Goal: Transaction & Acquisition: Purchase product/service

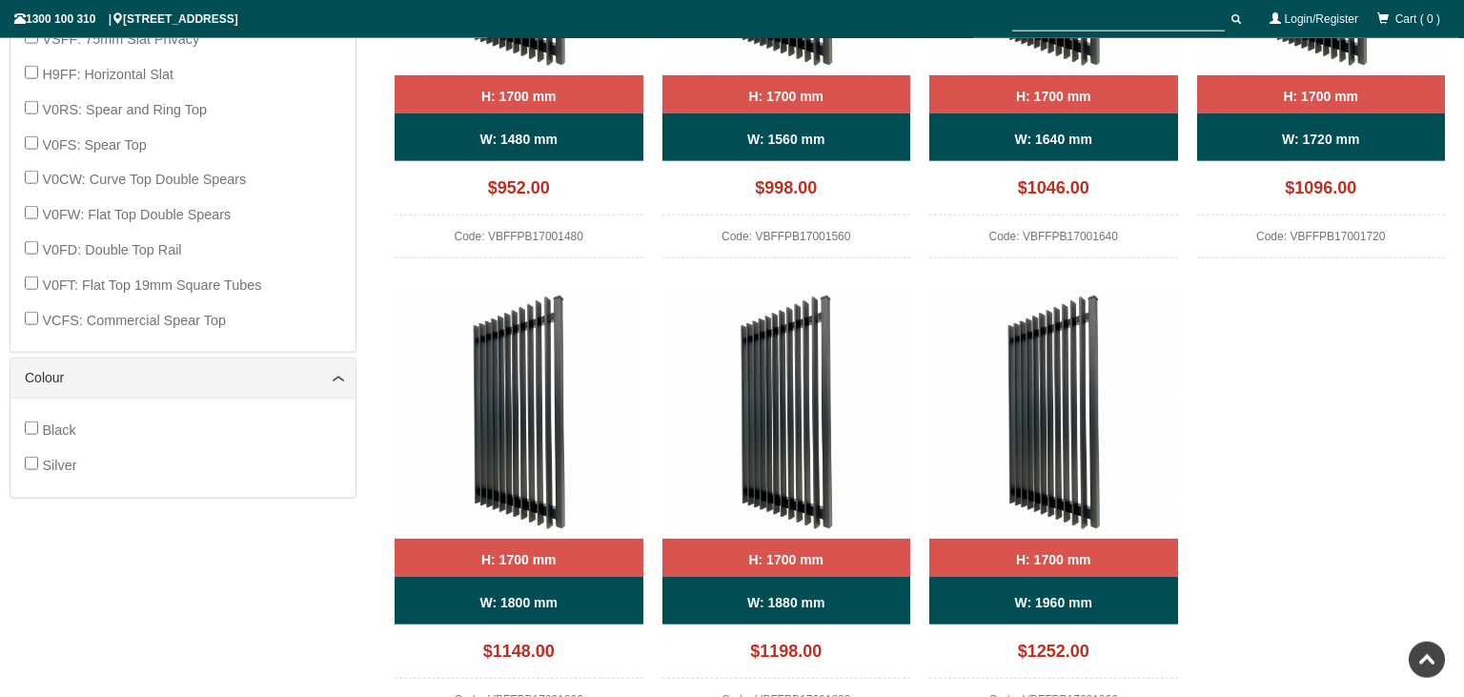
scroll to position [1557, 0]
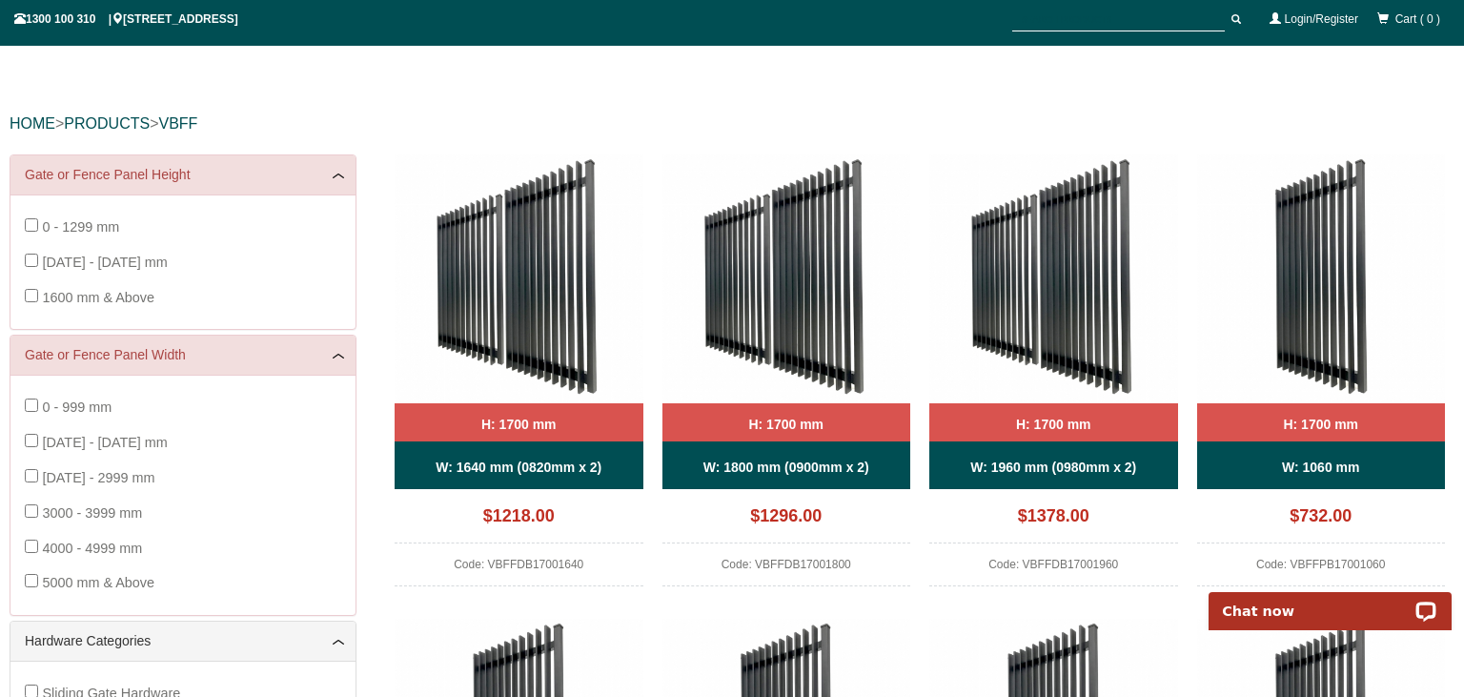
scroll to position [0, 0]
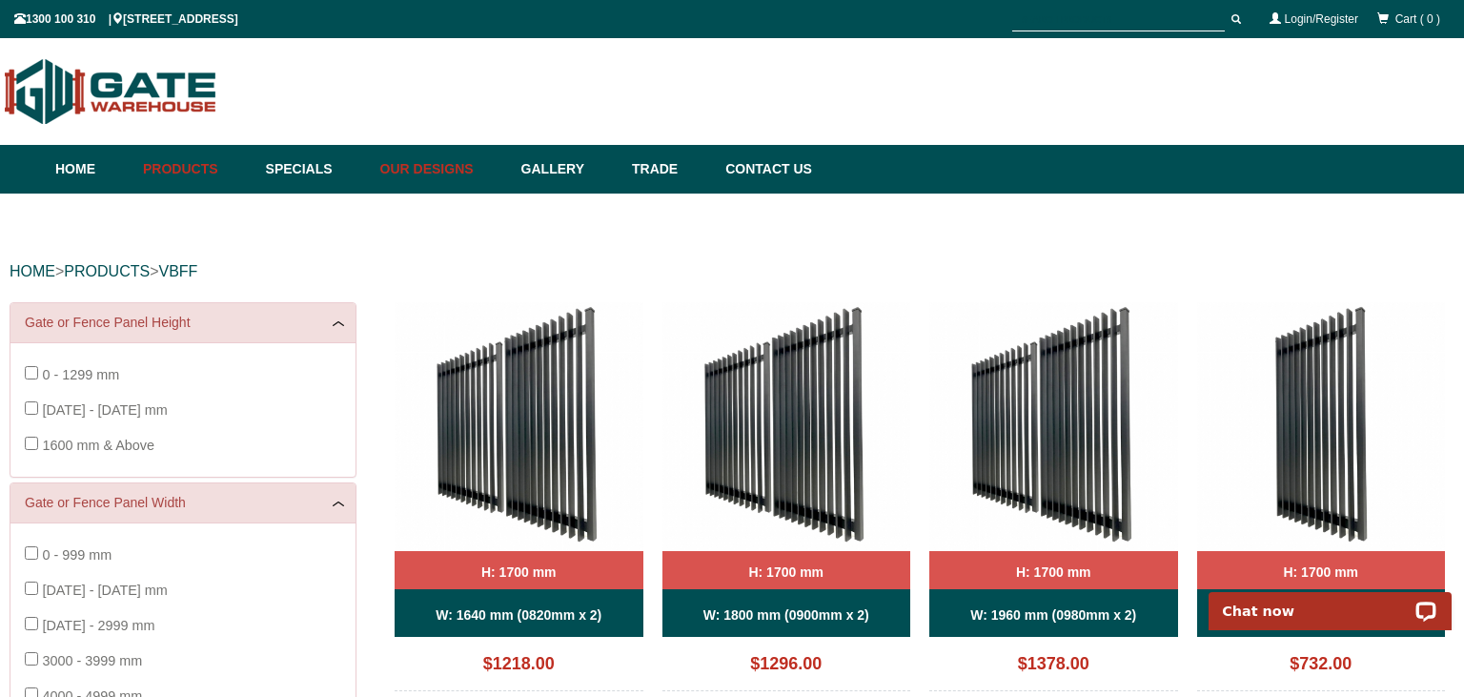
click at [431, 170] on link "Our Designs" at bounding box center [441, 169] width 141 height 49
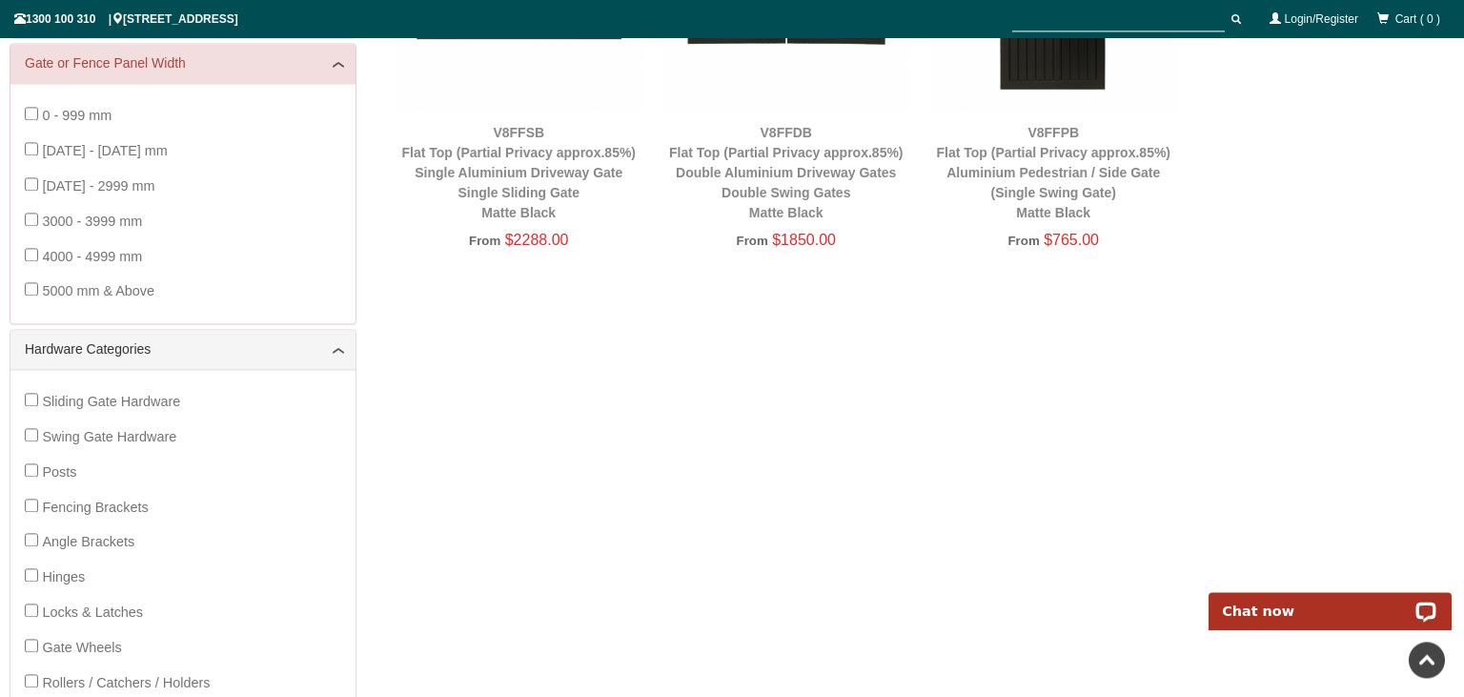
scroll to position [450, 0]
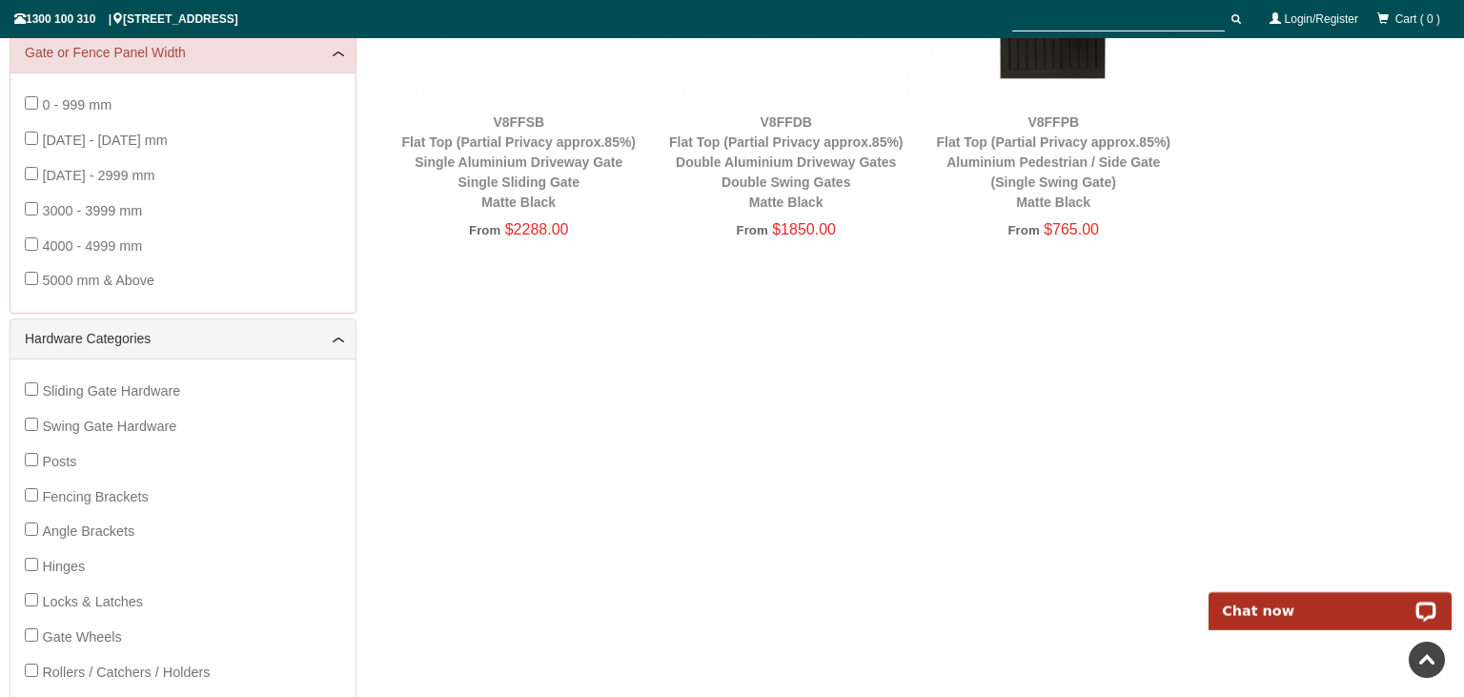
click at [810, 174] on div "V8FFDB Flat Top (Partial Privacy approx.85%) Double Aluminium Driveway Gates Do…" at bounding box center [787, 162] width 249 height 100
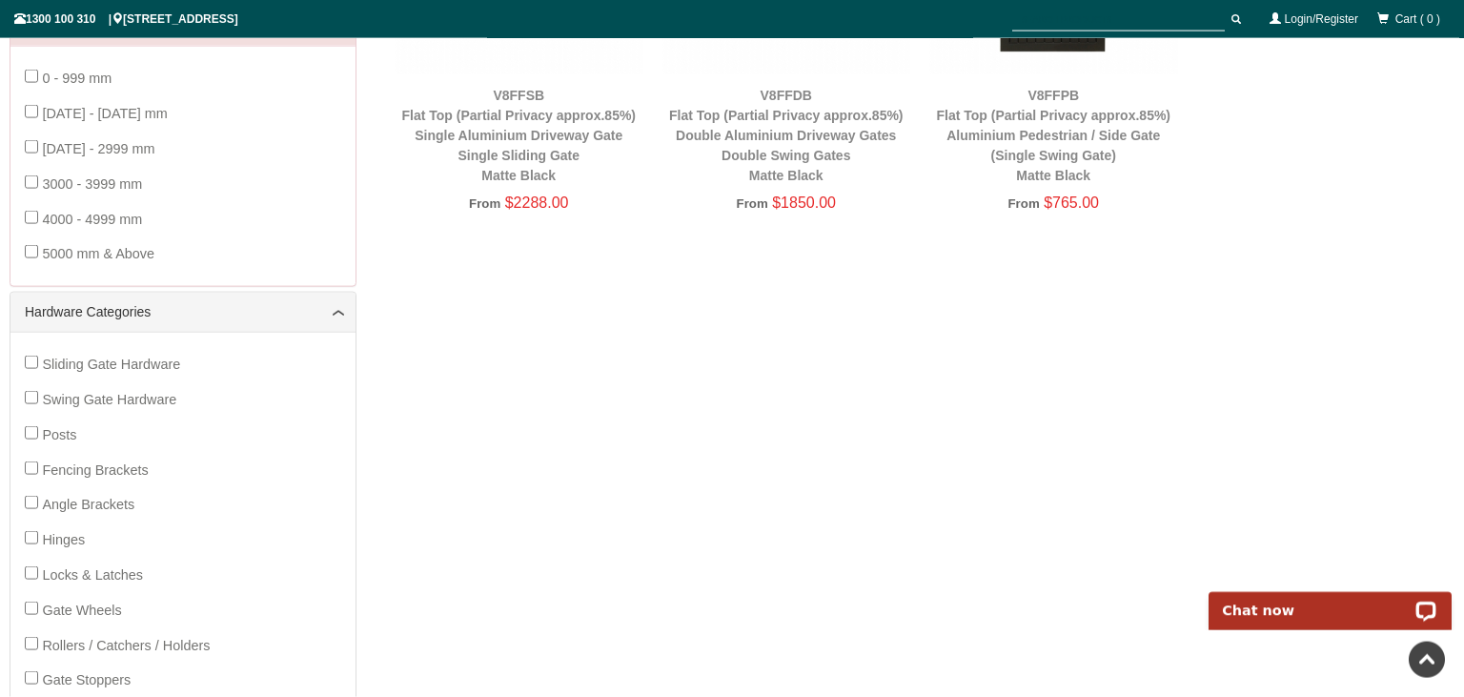
scroll to position [249, 0]
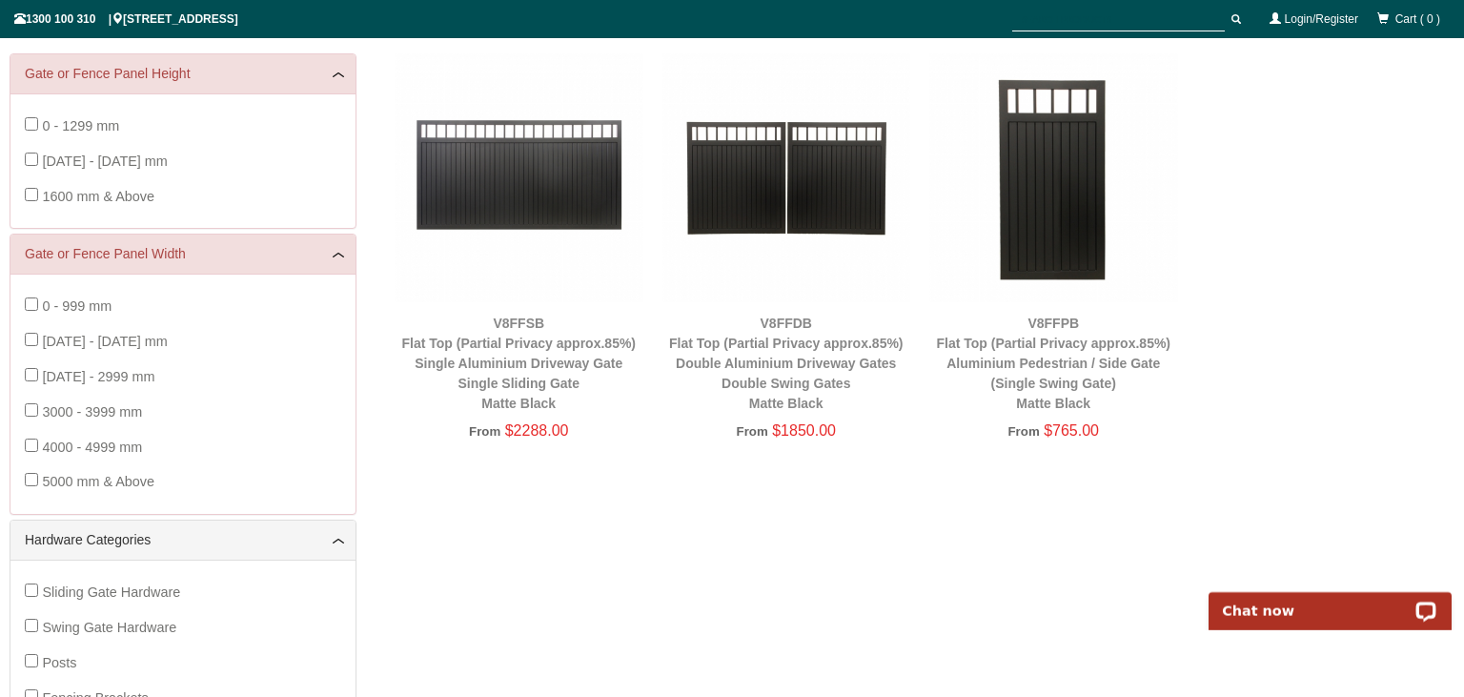
click at [807, 193] on img at bounding box center [787, 177] width 249 height 249
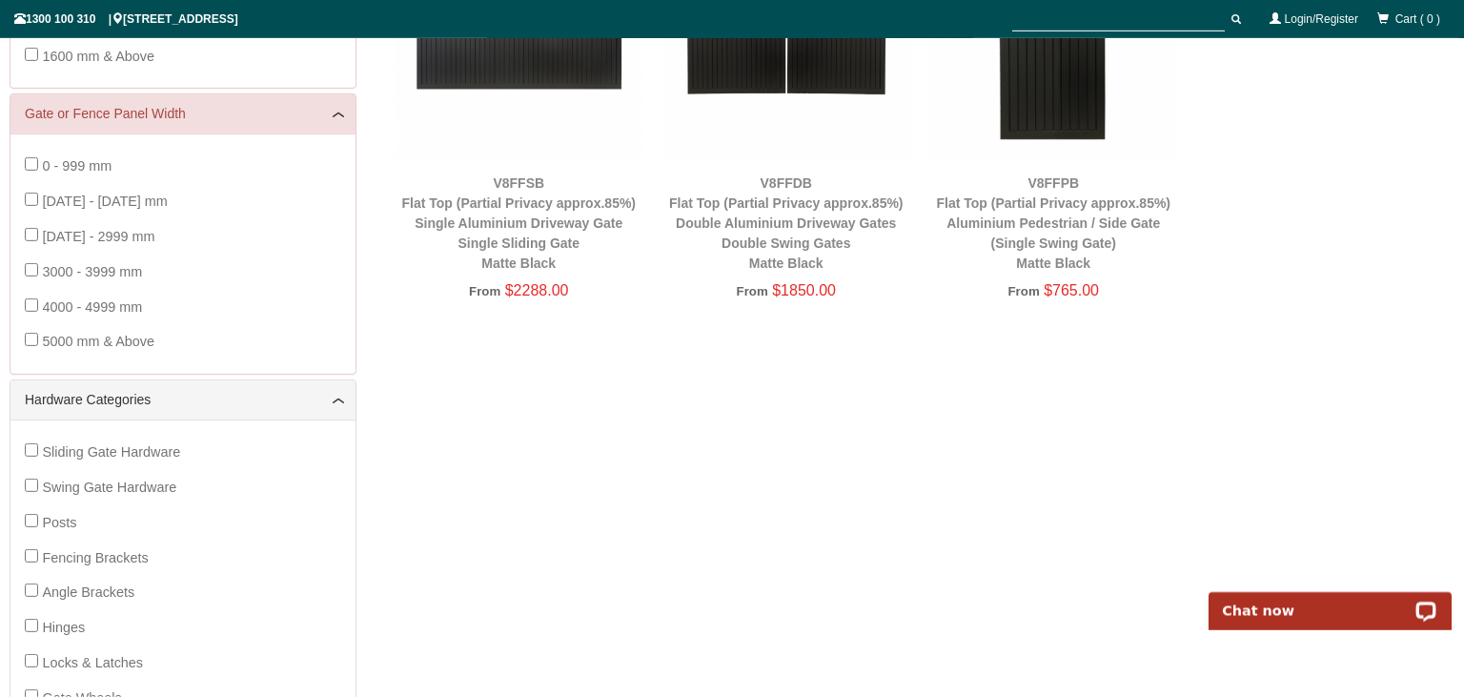
scroll to position [402, 0]
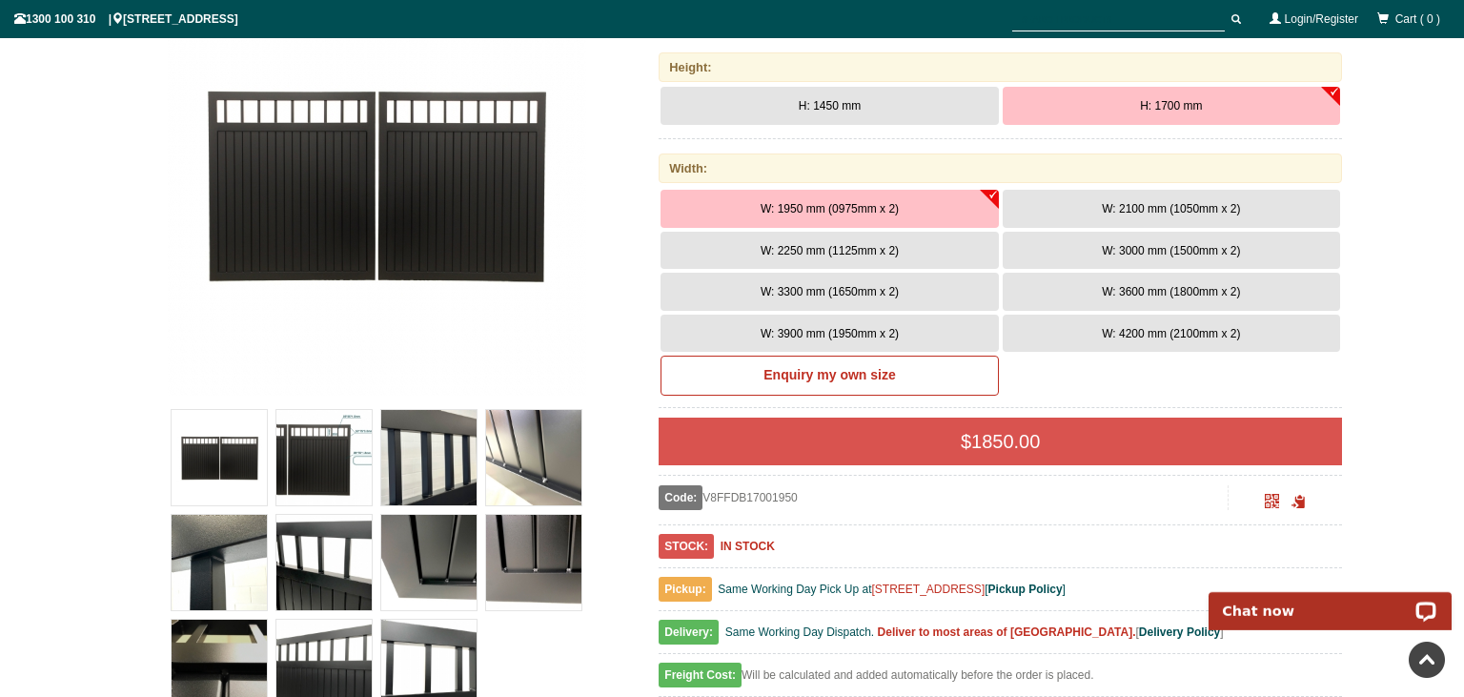
click at [1132, 106] on button "H: 1700 mm" at bounding box center [1171, 106] width 337 height 38
click at [1135, 335] on span "W: 4200 mm (2100mm x 2)" at bounding box center [1171, 333] width 138 height 13
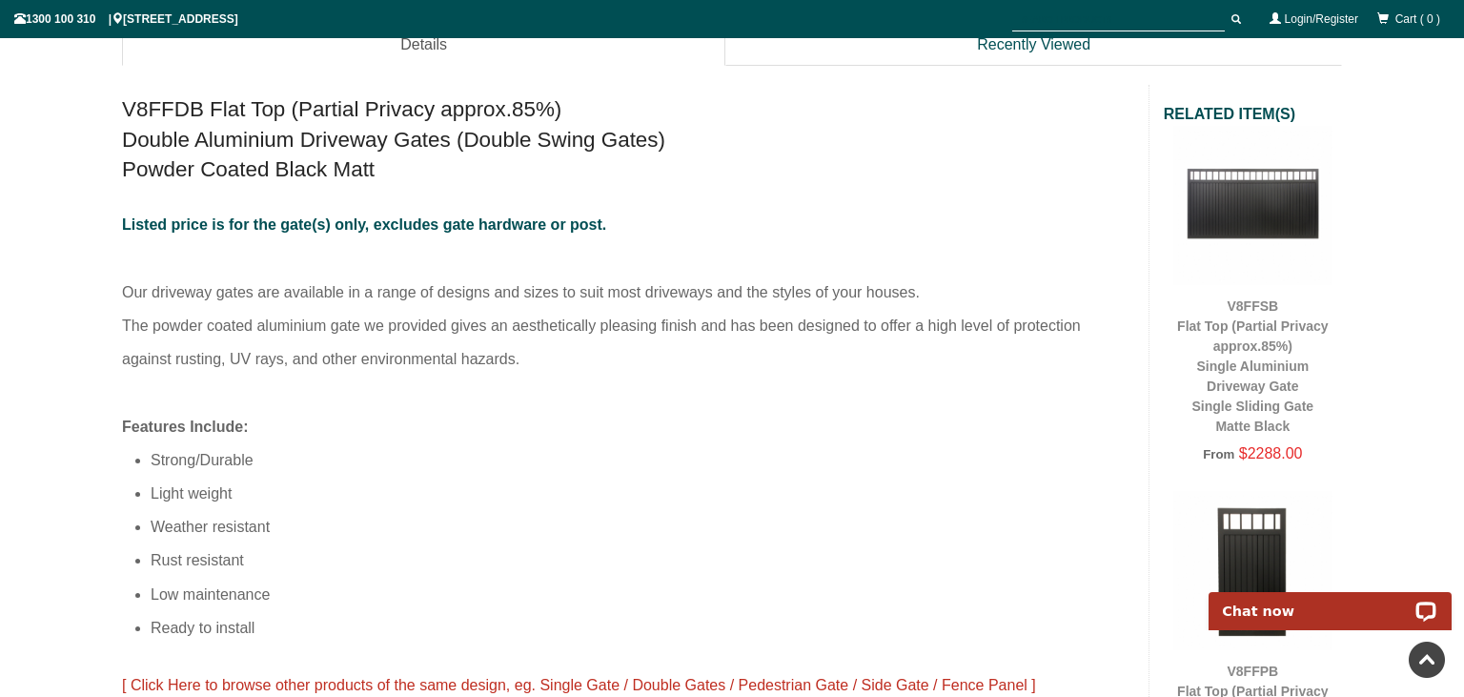
scroll to position [651, 0]
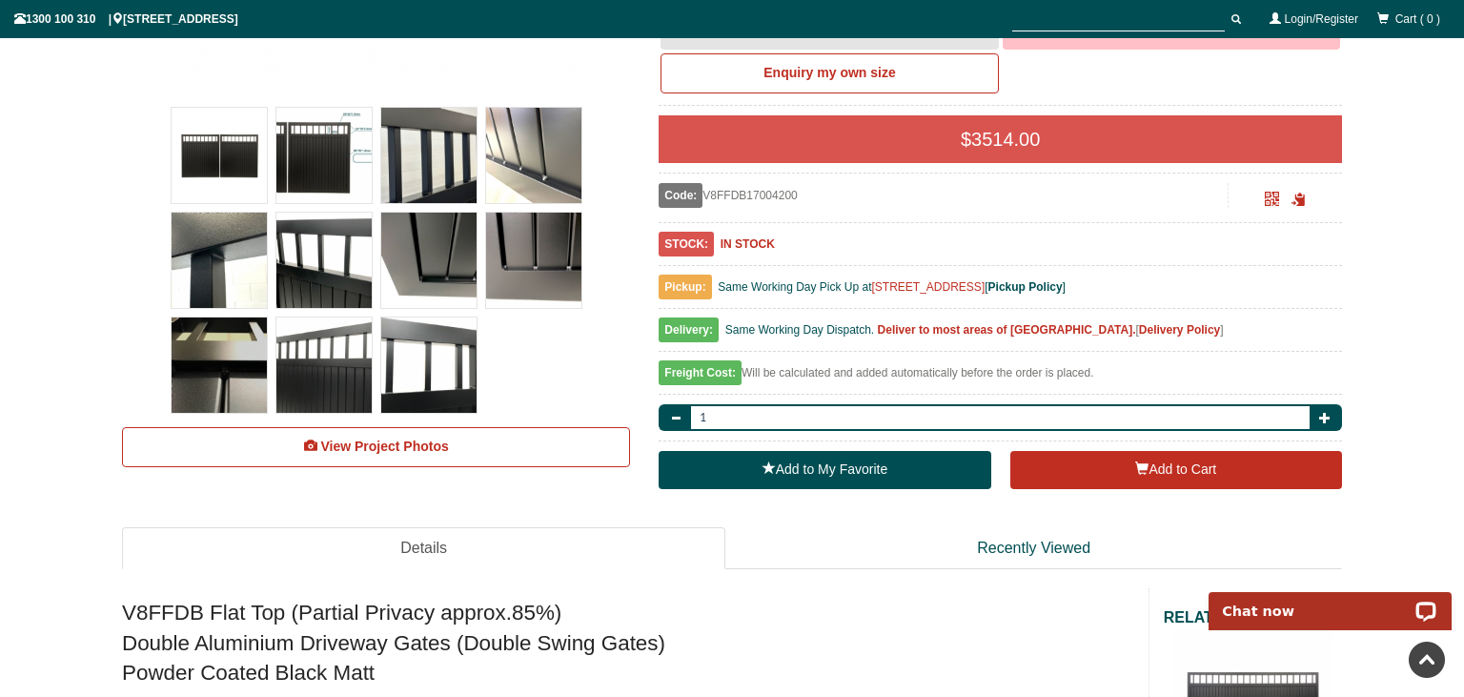
click at [1139, 325] on b "Delivery Policy" at bounding box center [1179, 329] width 81 height 13
click at [1325, 420] on span "button" at bounding box center [1324, 417] width 11 height 11
click at [672, 414] on span "button" at bounding box center [675, 417] width 11 height 11
type input "1"
click at [683, 377] on span "Freight Cost:" at bounding box center [700, 372] width 83 height 25
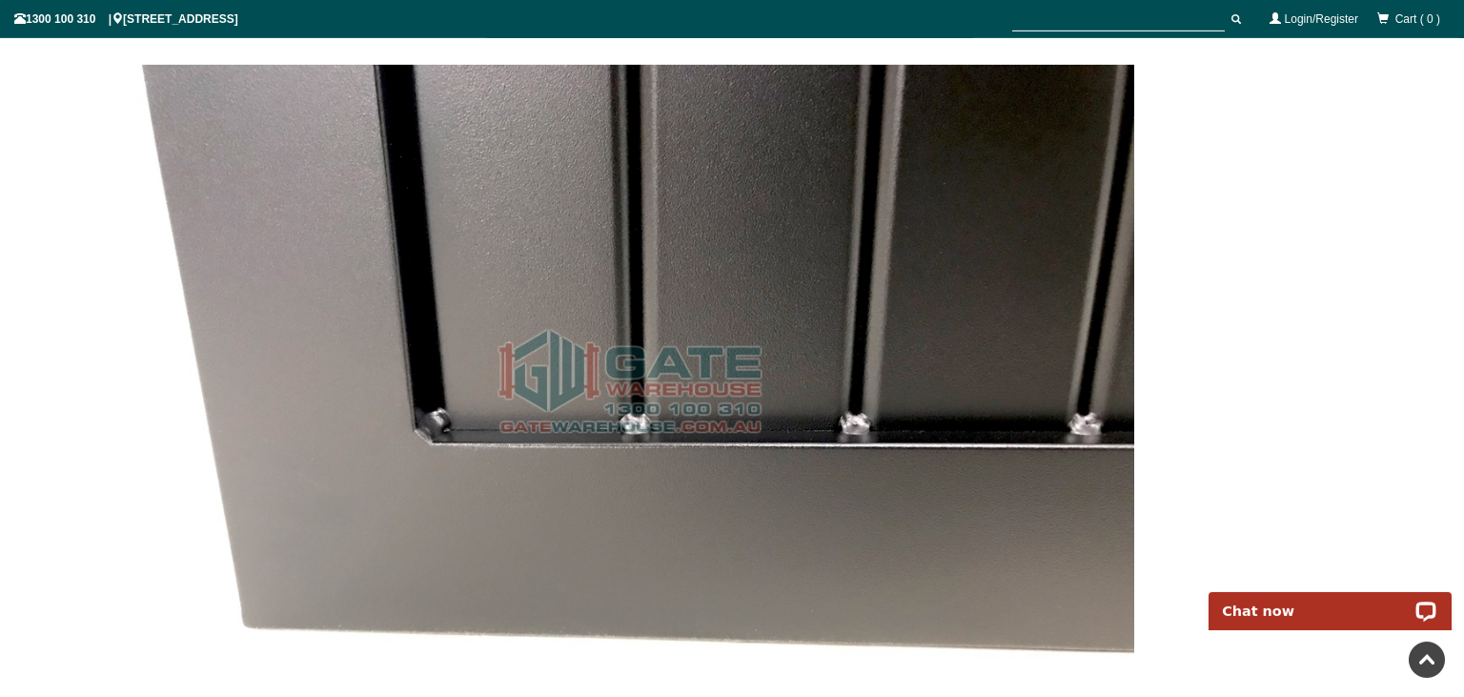
scroll to position [6893, 0]
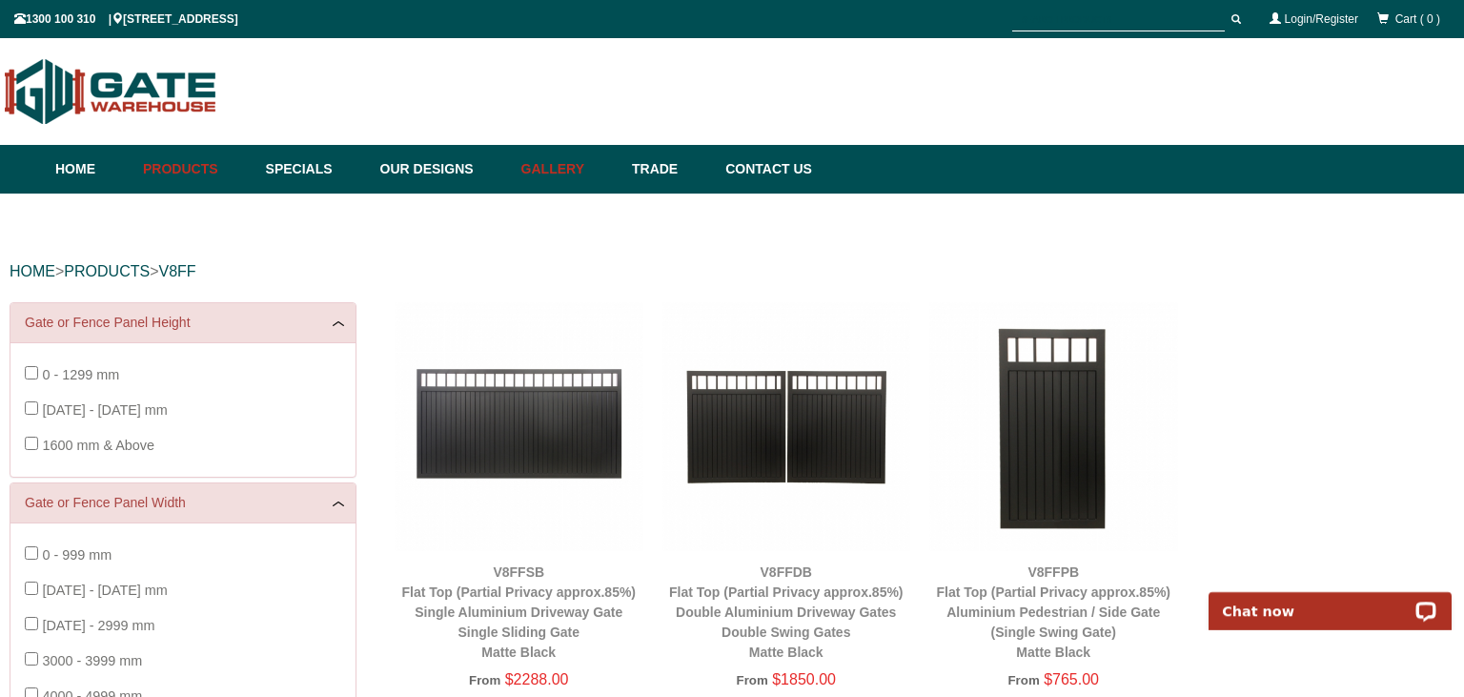
click at [589, 161] on link "Gallery" at bounding box center [567, 169] width 111 height 49
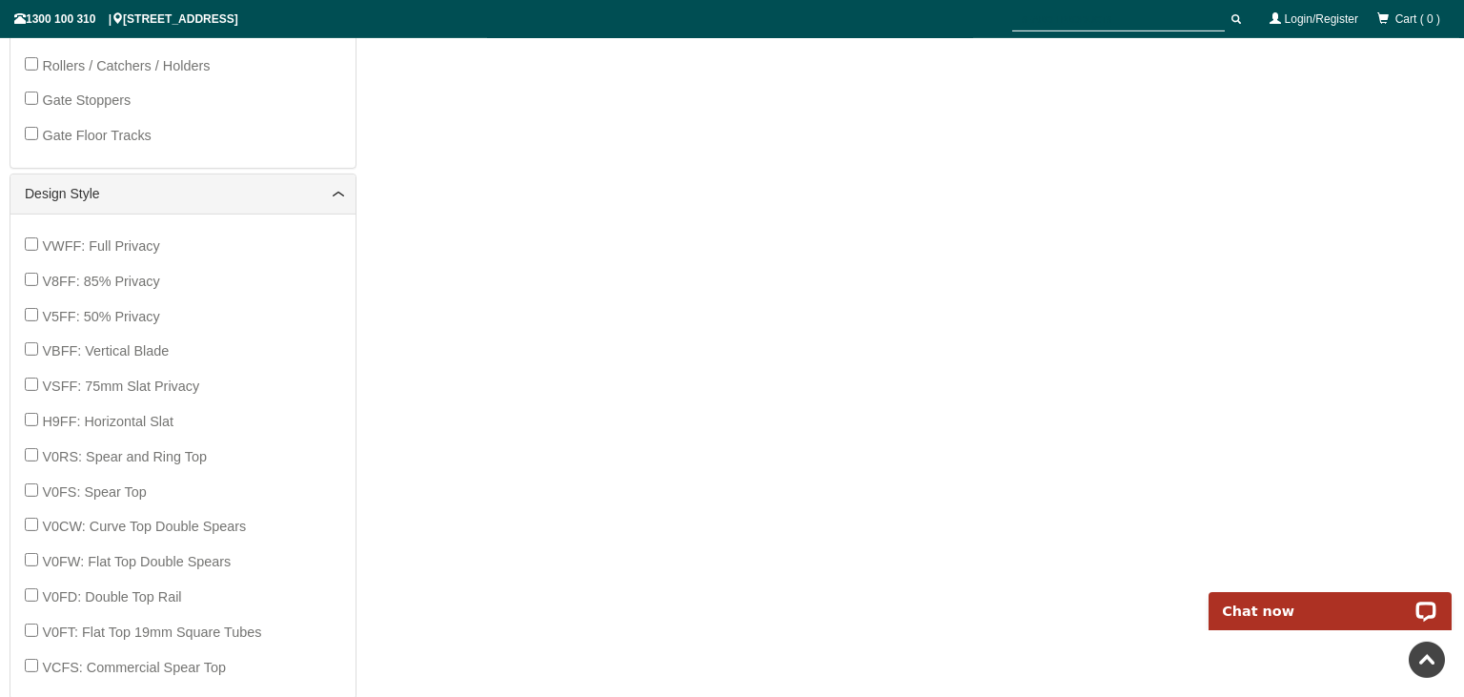
scroll to position [1054, 0]
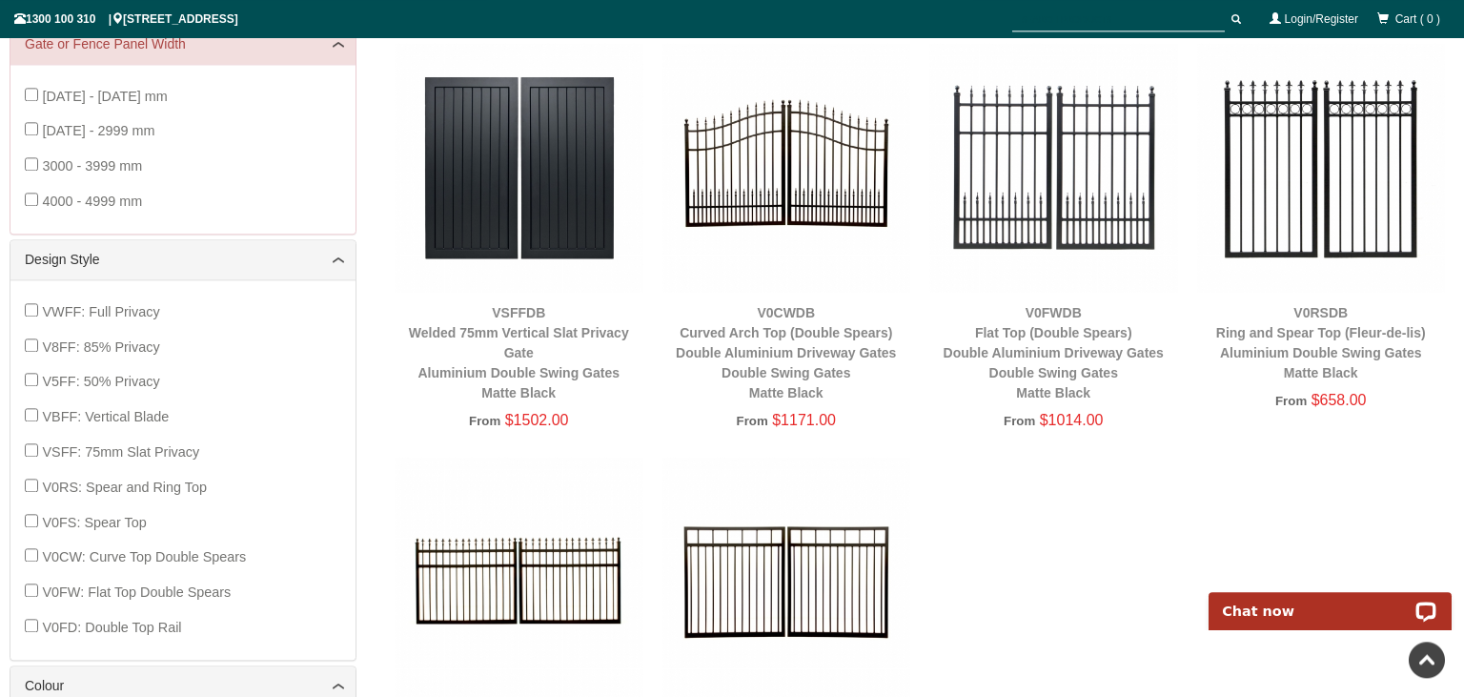
scroll to position [752, 0]
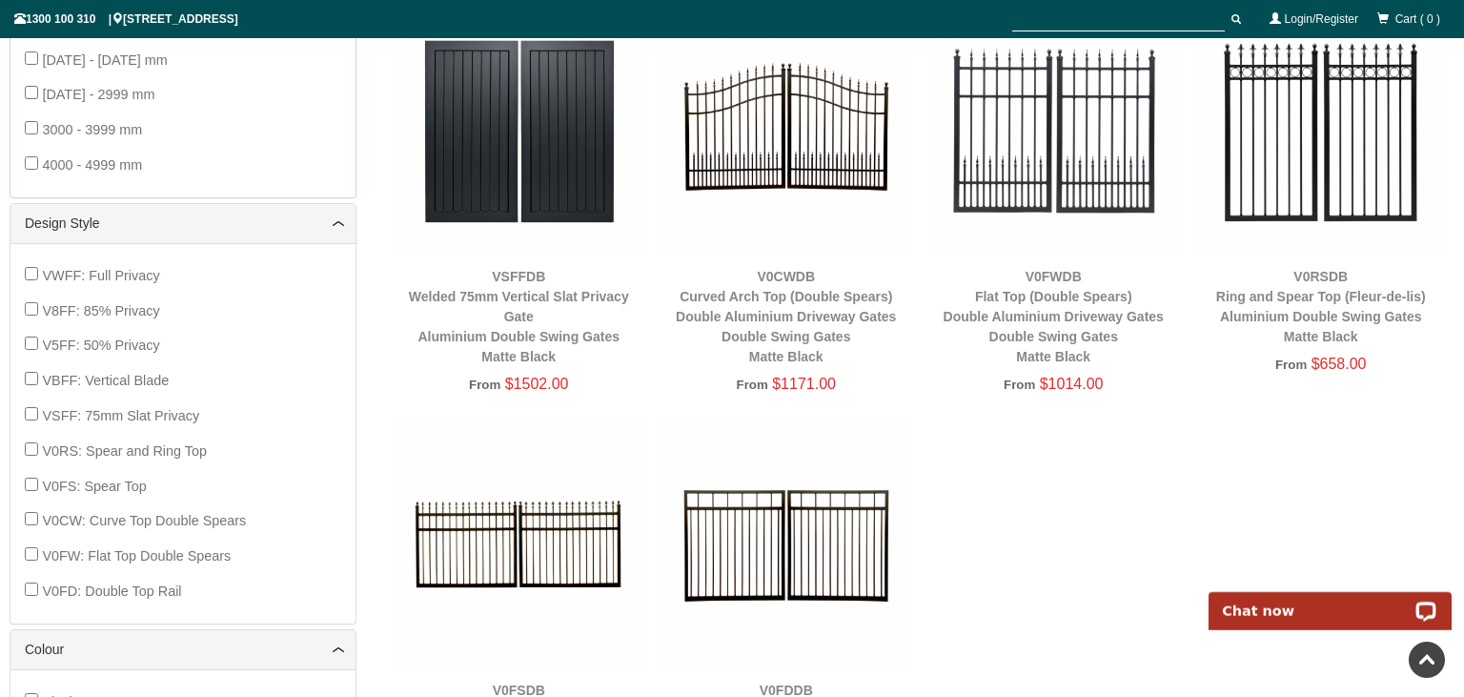
click at [116, 343] on span "V5FF: 50% Privacy" at bounding box center [100, 344] width 117 height 15
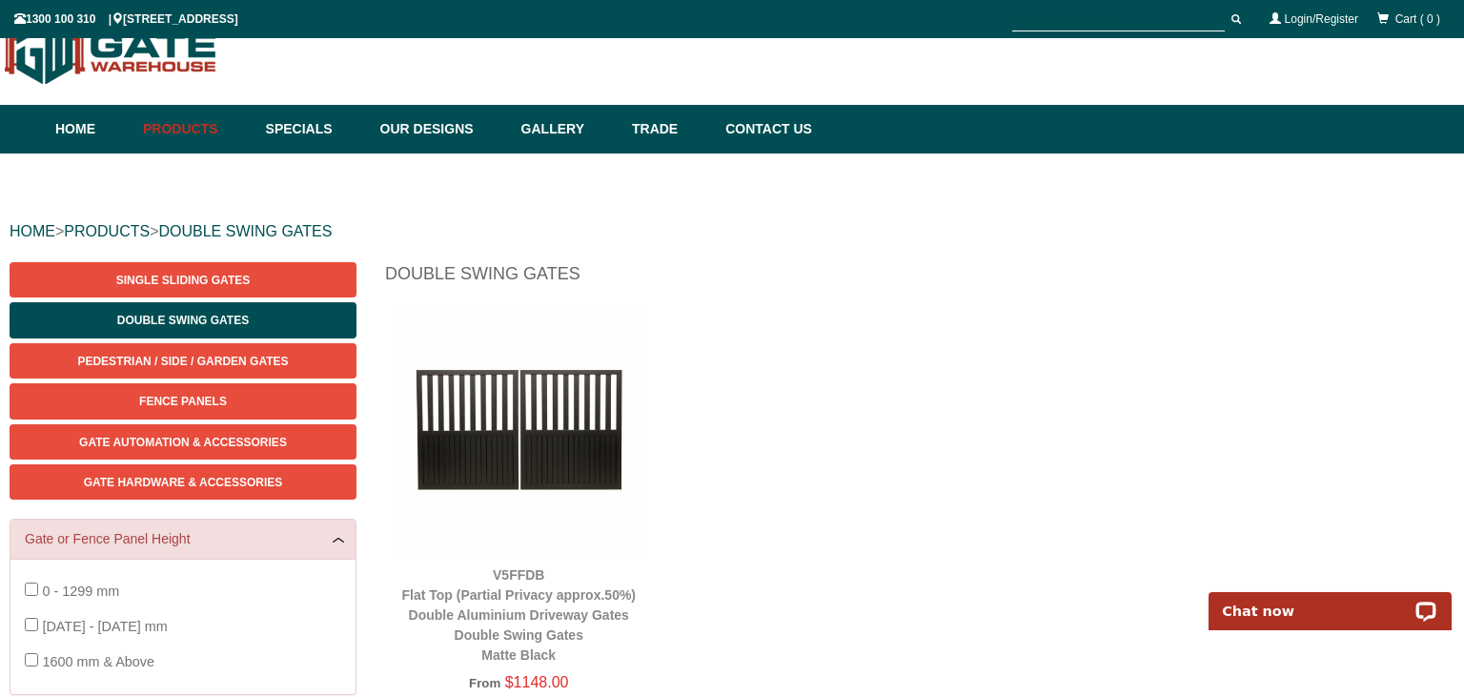
scroll to position [48, 0]
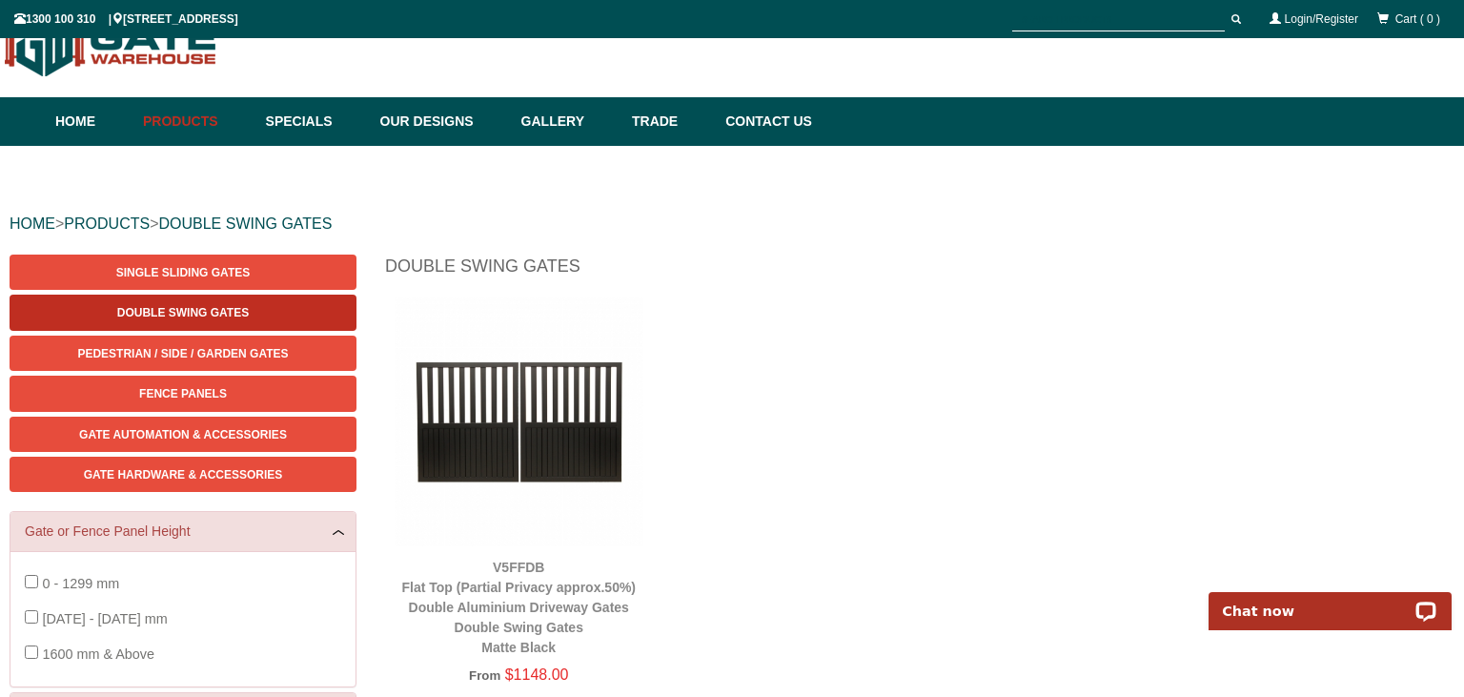
click at [156, 319] on link "Double Swing Gates" at bounding box center [183, 312] width 347 height 35
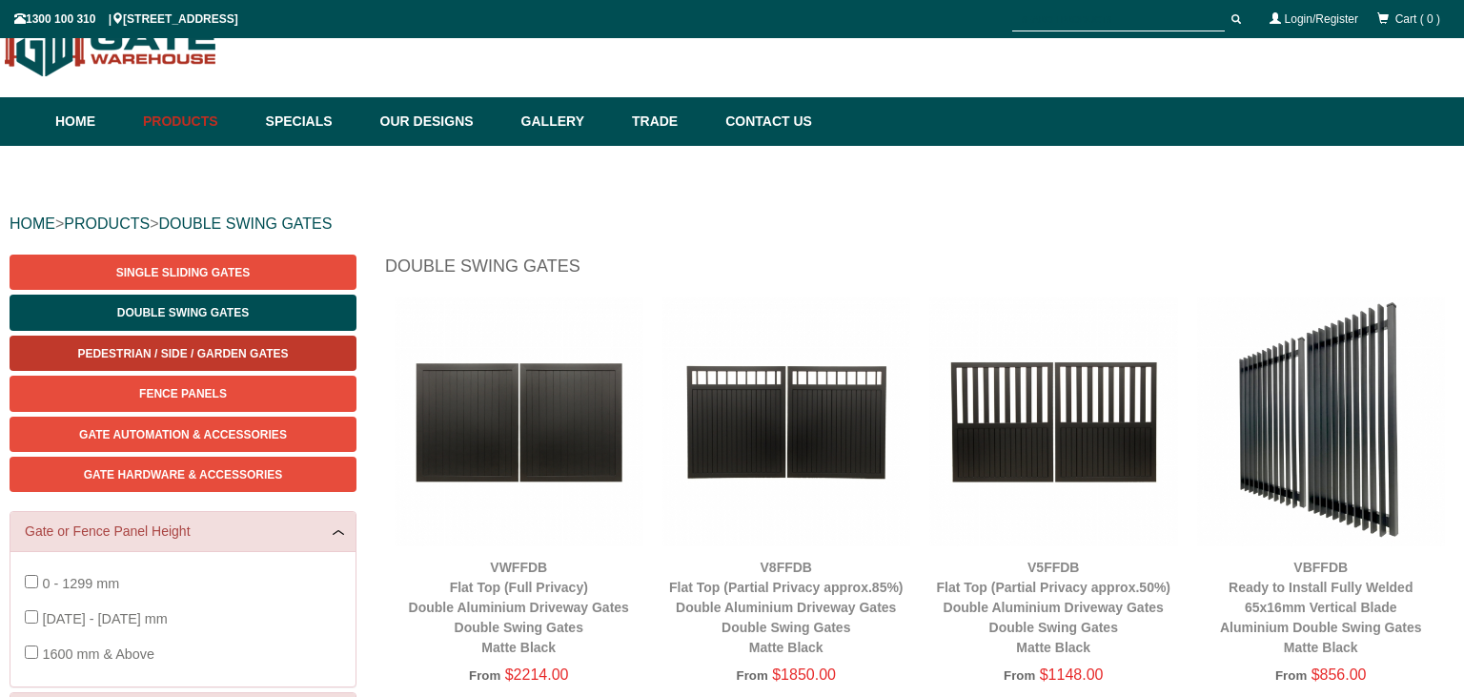
scroll to position [48, 0]
click at [173, 353] on span "Pedestrian / Side / Garden Gates" at bounding box center [182, 353] width 211 height 13
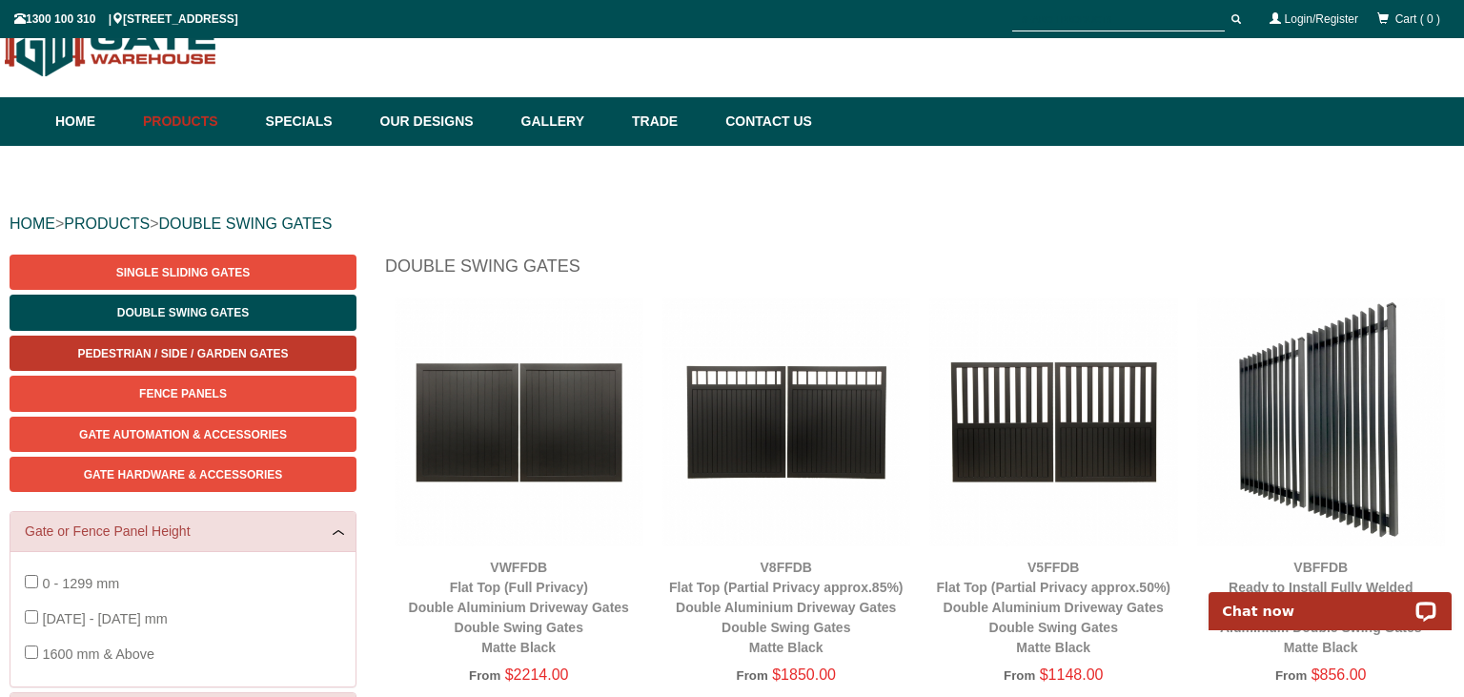
scroll to position [0, 0]
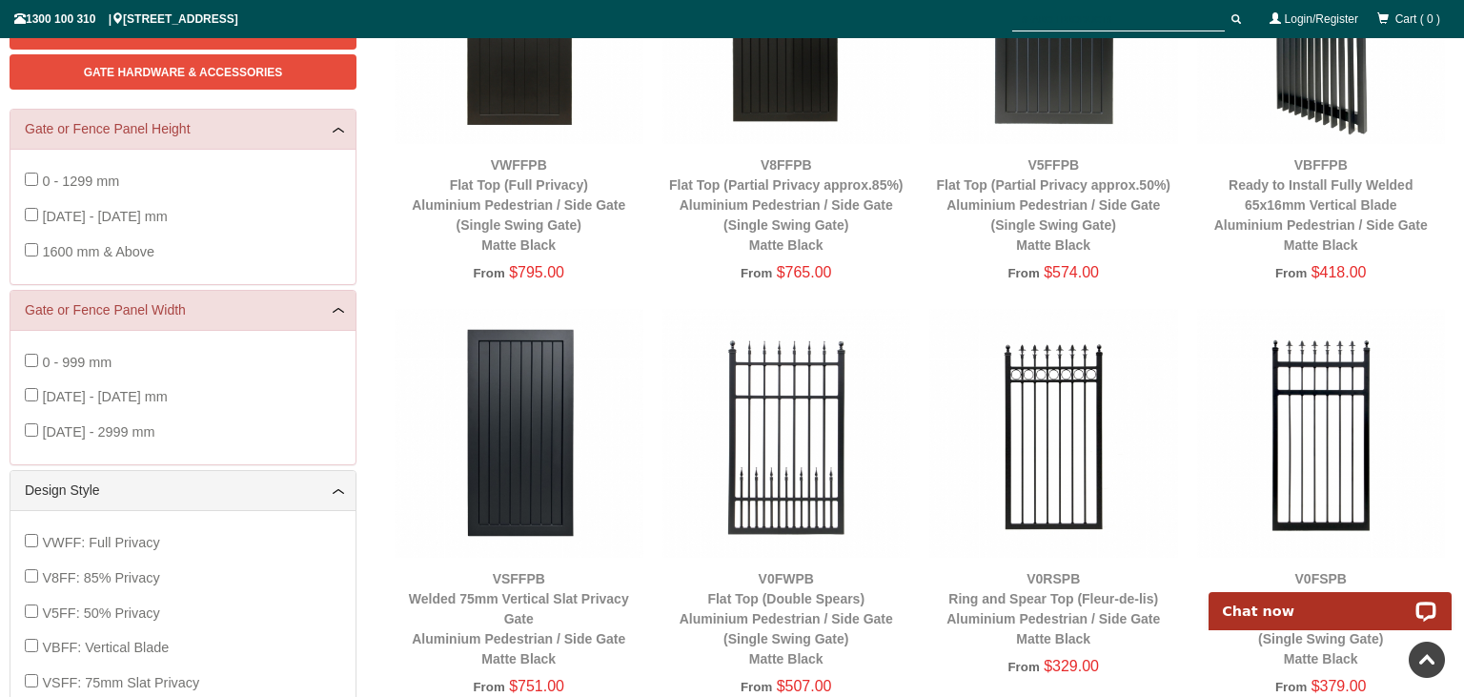
scroll to position [551, 0]
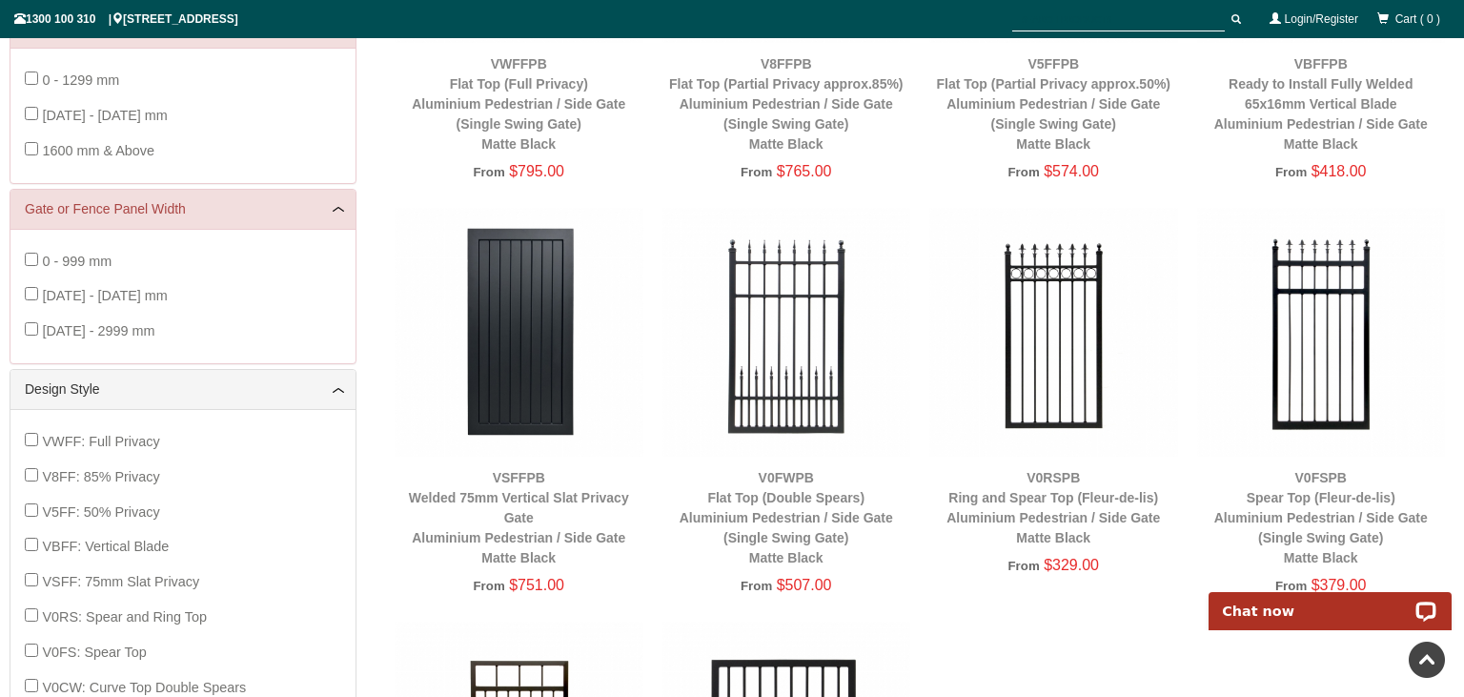
click at [97, 334] on span "[DATE] - 2999 mm" at bounding box center [98, 330] width 112 height 15
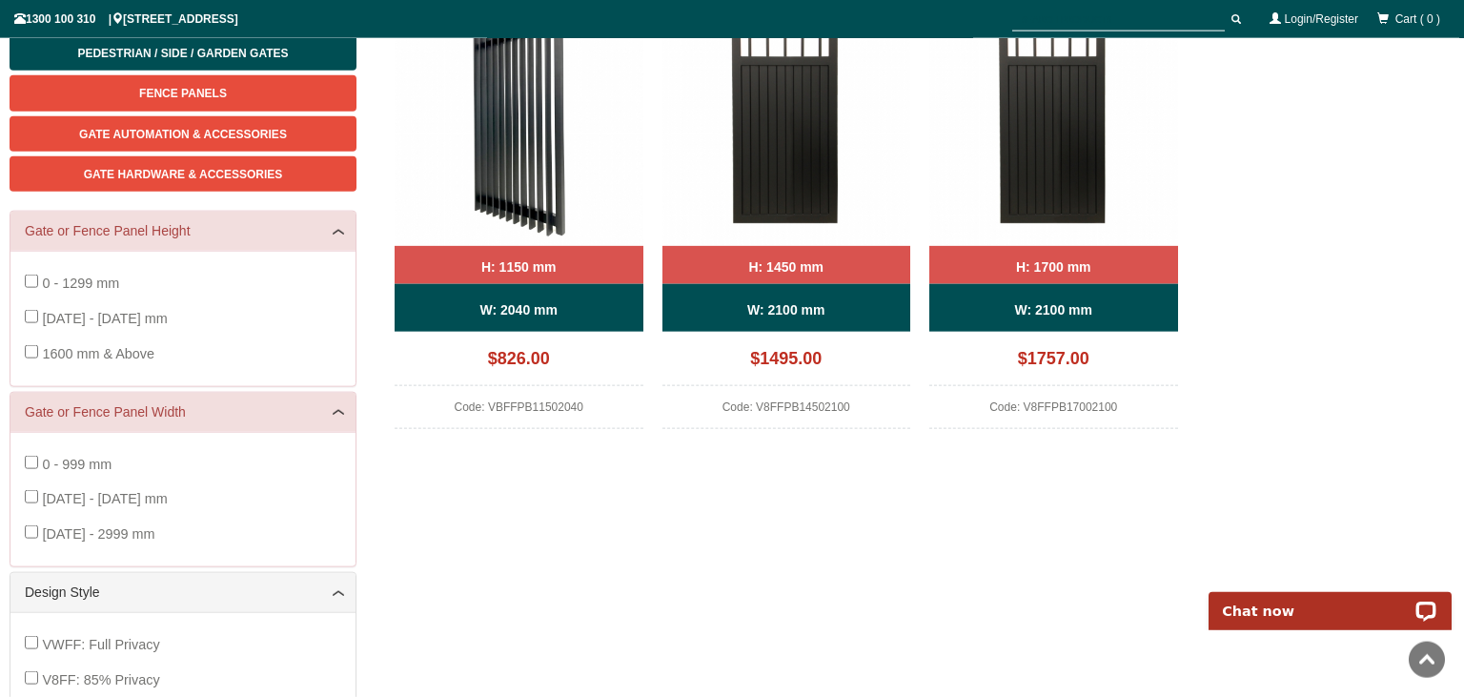
scroll to position [249, 0]
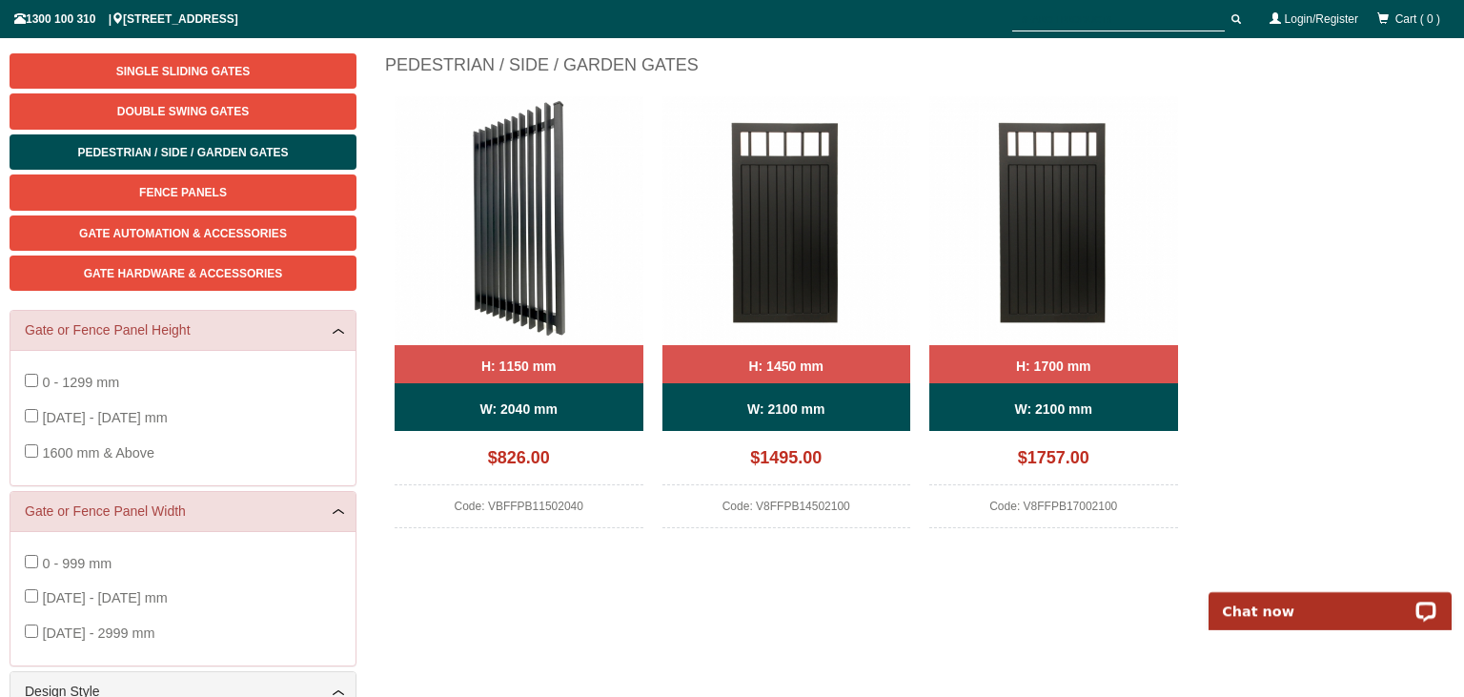
click at [1034, 279] on img at bounding box center [1054, 220] width 249 height 249
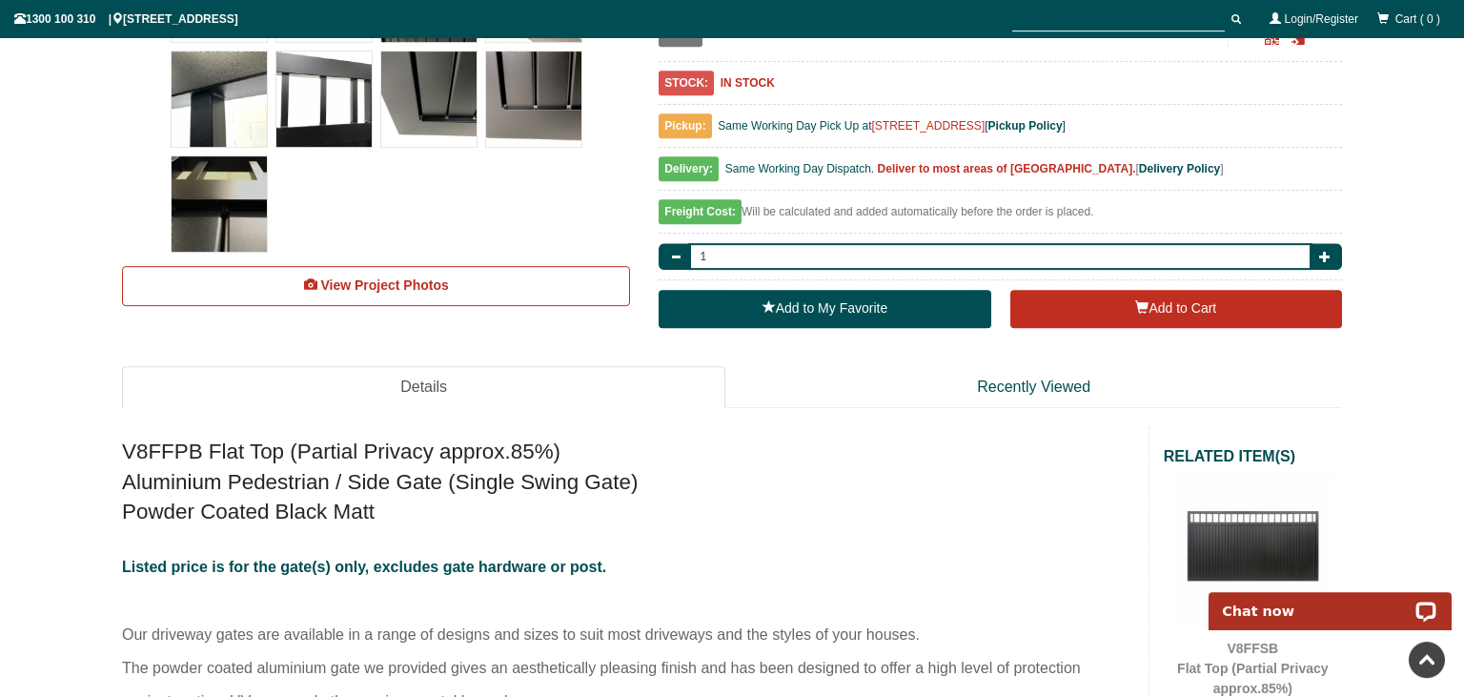
scroll to position [852, 0]
